Goal: Task Accomplishment & Management: Complete application form

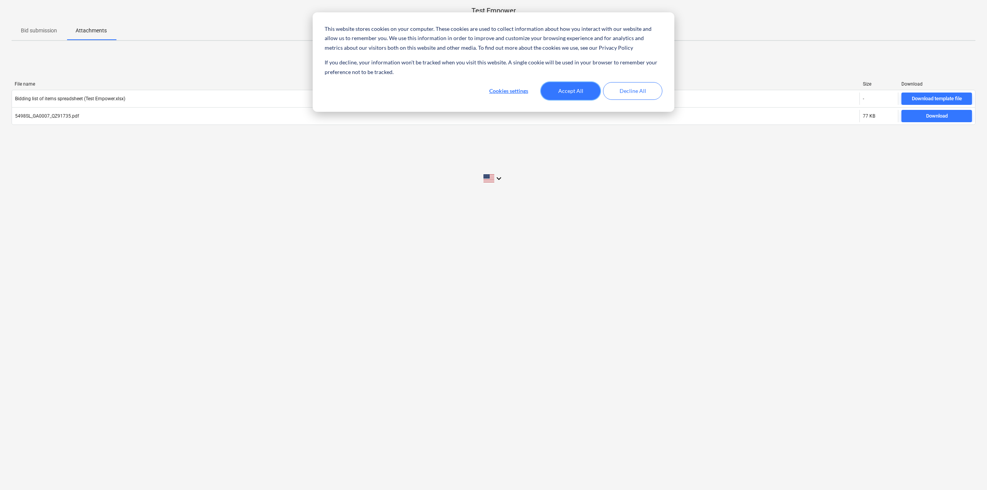
click at [578, 93] on button "Accept All" at bounding box center [570, 91] width 59 height 18
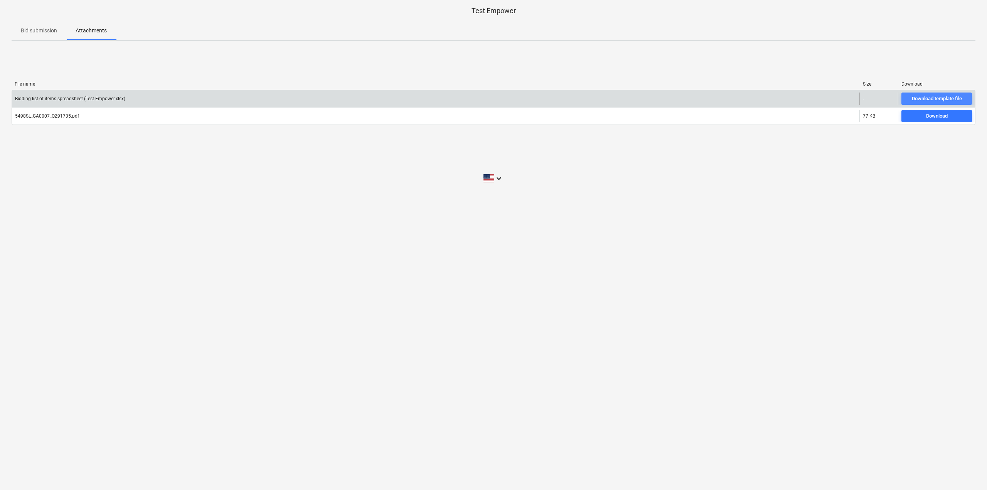
click at [940, 99] on div "Download template file" at bounding box center [937, 98] width 50 height 9
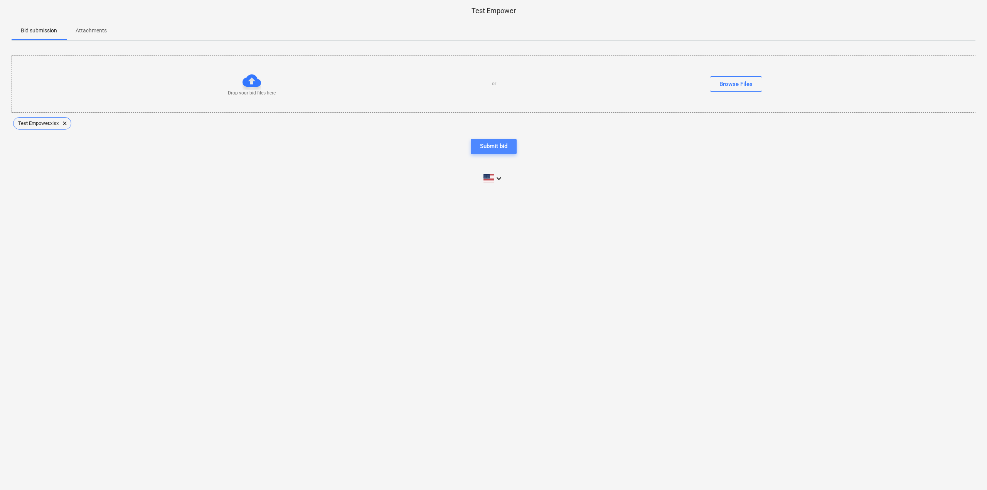
click at [497, 148] on div "Submit bid" at bounding box center [493, 146] width 27 height 10
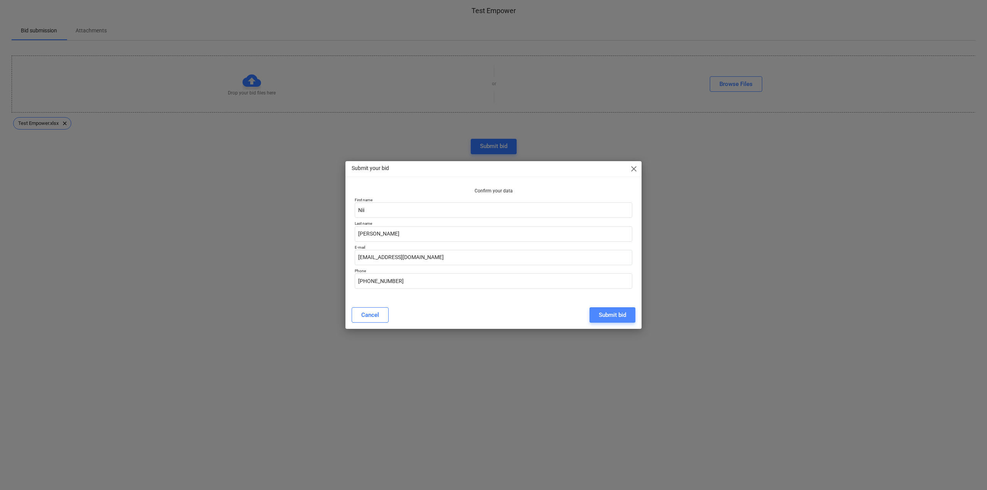
click at [621, 315] on div "Submit bid" at bounding box center [612, 315] width 27 height 10
